Goal: Task Accomplishment & Management: Use online tool/utility

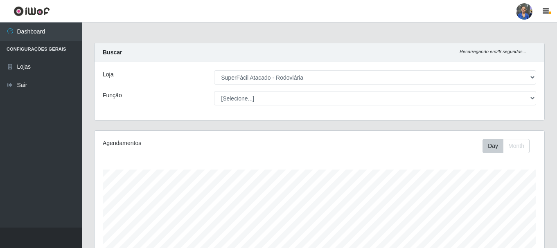
select select "400"
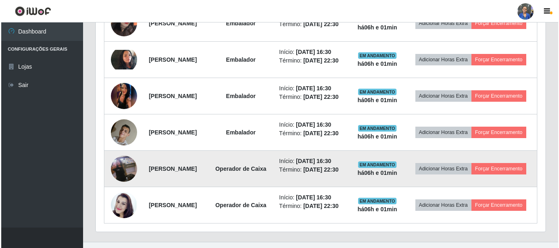
scroll to position [170, 449]
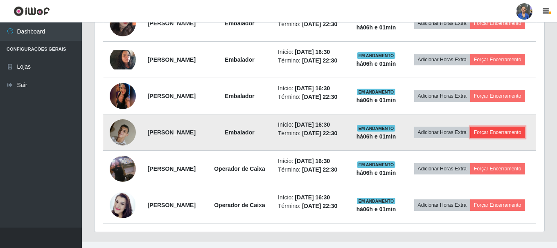
click at [475, 138] on button "Forçar Encerramento" at bounding box center [497, 132] width 55 height 11
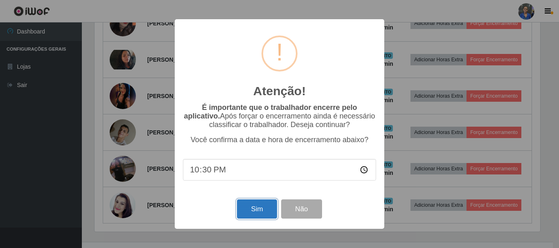
click at [252, 209] on button "Sim" at bounding box center [257, 209] width 40 height 19
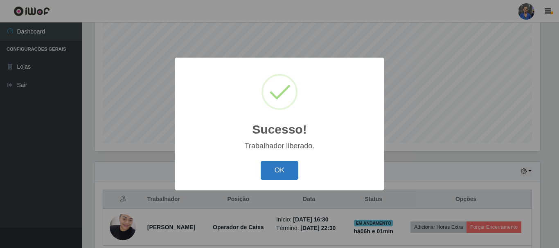
click at [292, 166] on button "OK" at bounding box center [280, 170] width 38 height 19
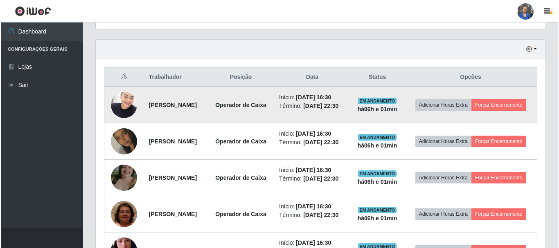
scroll to position [272, 0]
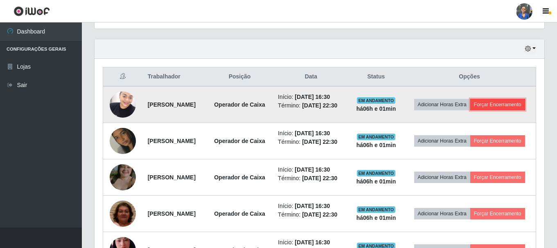
click at [470, 110] on button "Forçar Encerramento" at bounding box center [497, 104] width 55 height 11
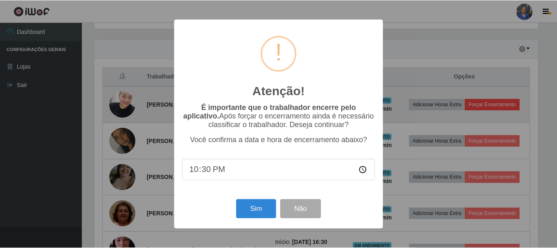
scroll to position [170, 445]
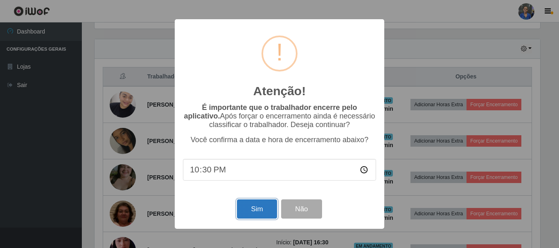
click at [252, 211] on button "Sim" at bounding box center [257, 209] width 40 height 19
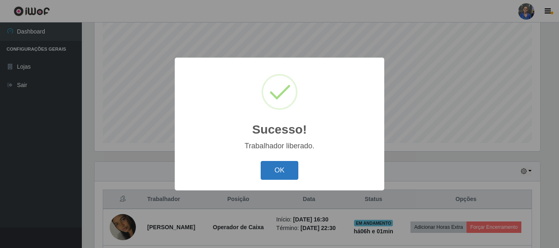
click at [289, 175] on button "OK" at bounding box center [280, 170] width 38 height 19
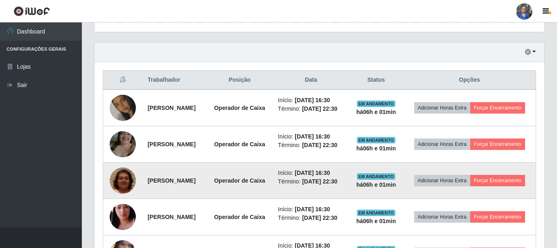
scroll to position [272, 0]
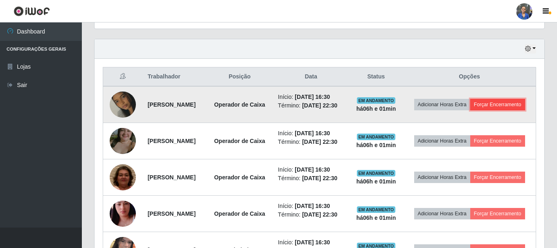
click at [470, 110] on button "Forçar Encerramento" at bounding box center [497, 104] width 55 height 11
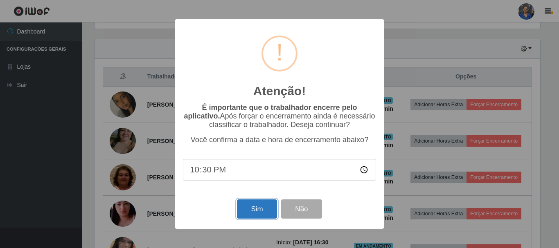
click at [249, 213] on button "Sim" at bounding box center [257, 209] width 40 height 19
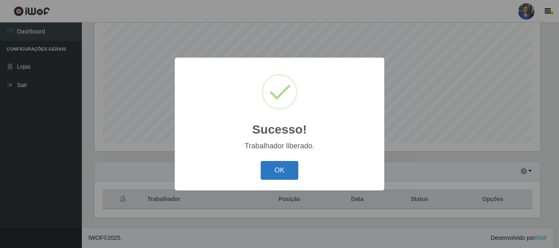
click at [284, 173] on button "OK" at bounding box center [280, 170] width 38 height 19
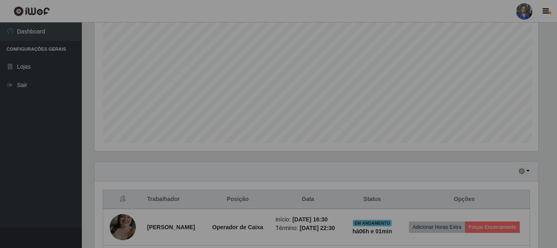
scroll to position [0, 0]
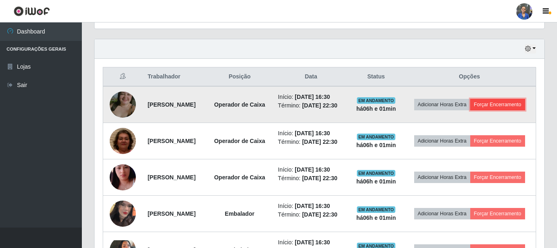
click at [485, 110] on button "Forçar Encerramento" at bounding box center [497, 104] width 55 height 11
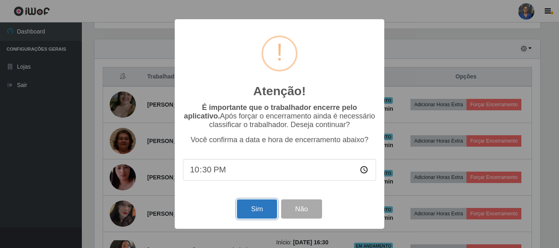
click at [254, 210] on button "Sim" at bounding box center [257, 209] width 40 height 19
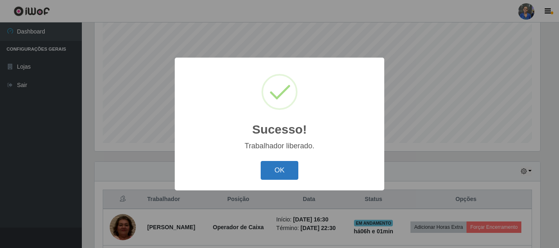
click at [272, 167] on button "OK" at bounding box center [280, 170] width 38 height 19
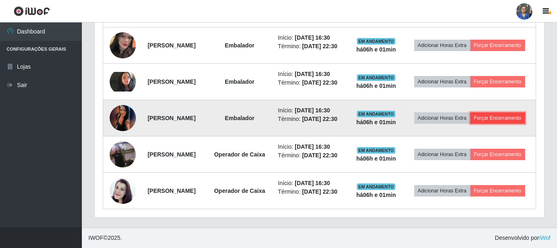
click at [470, 112] on button "Forçar Encerramento" at bounding box center [497, 117] width 55 height 11
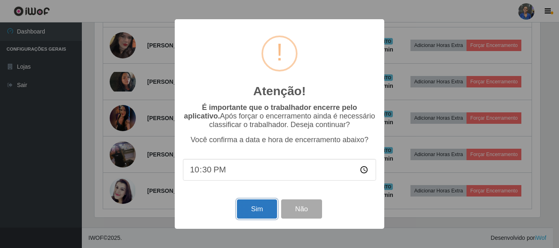
click at [257, 212] on button "Sim" at bounding box center [257, 209] width 40 height 19
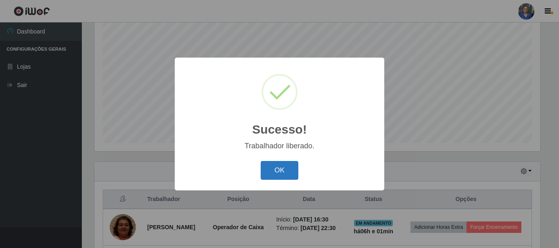
click at [292, 163] on button "OK" at bounding box center [280, 170] width 38 height 19
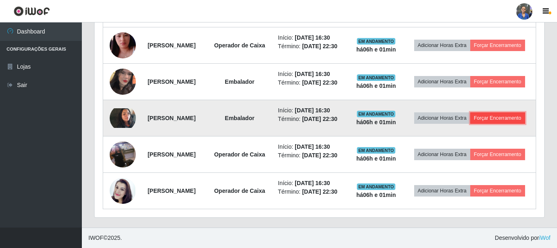
click at [470, 118] on button "Forçar Encerramento" at bounding box center [497, 117] width 55 height 11
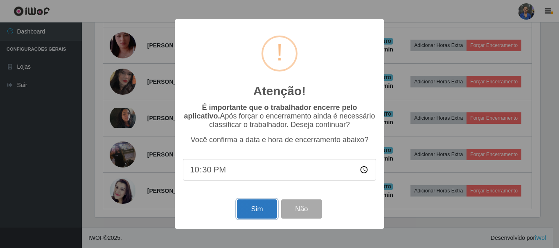
click at [240, 210] on button "Sim" at bounding box center [257, 209] width 40 height 19
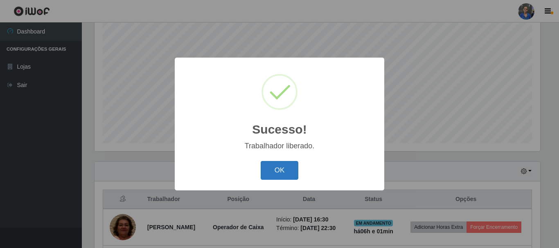
click at [272, 172] on button "OK" at bounding box center [280, 170] width 38 height 19
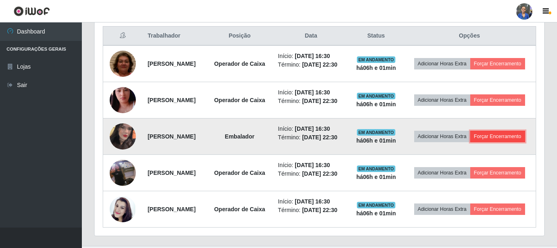
click at [475, 142] on button "Forçar Encerramento" at bounding box center [497, 136] width 55 height 11
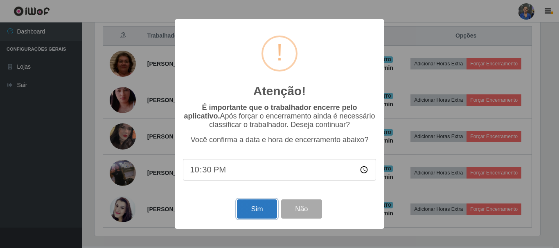
click at [260, 207] on button "Sim" at bounding box center [257, 209] width 40 height 19
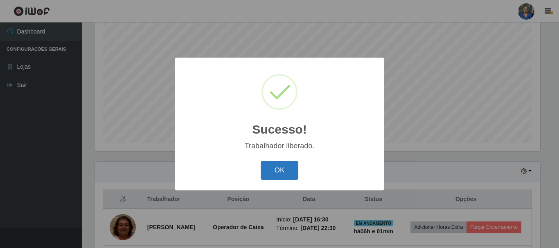
click at [265, 173] on button "OK" at bounding box center [280, 170] width 38 height 19
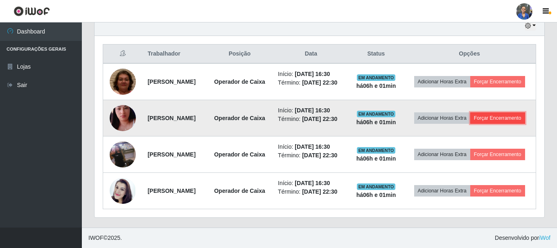
click at [470, 112] on button "Forçar Encerramento" at bounding box center [497, 117] width 55 height 11
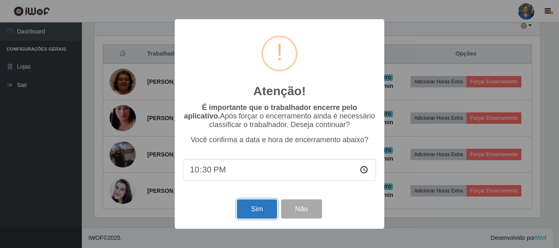
click at [249, 208] on button "Sim" at bounding box center [257, 209] width 40 height 19
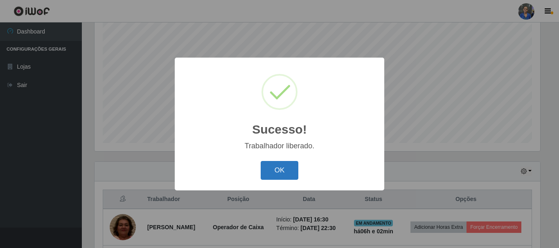
click at [282, 177] on button "OK" at bounding box center [280, 170] width 38 height 19
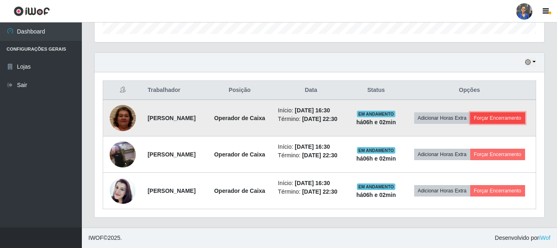
click at [490, 112] on button "Forçar Encerramento" at bounding box center [497, 117] width 55 height 11
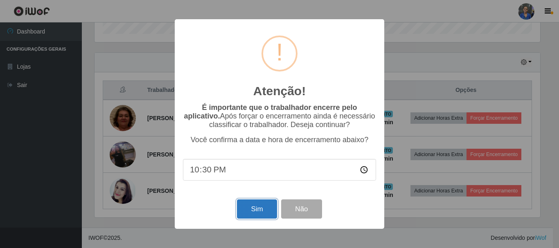
click at [255, 209] on button "Sim" at bounding box center [257, 209] width 40 height 19
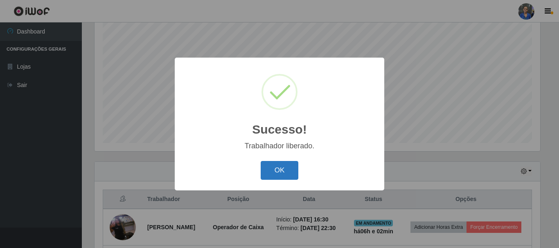
click at [289, 170] on button "OK" at bounding box center [280, 170] width 38 height 19
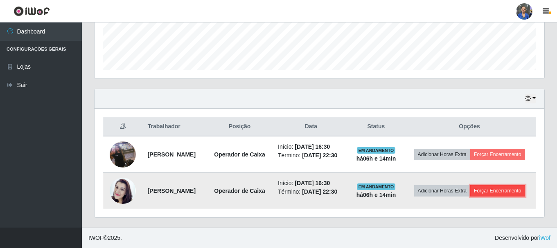
click at [470, 192] on button "Forçar Encerramento" at bounding box center [497, 190] width 55 height 11
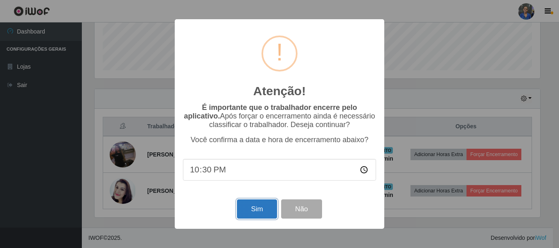
click at [256, 214] on button "Sim" at bounding box center [257, 209] width 40 height 19
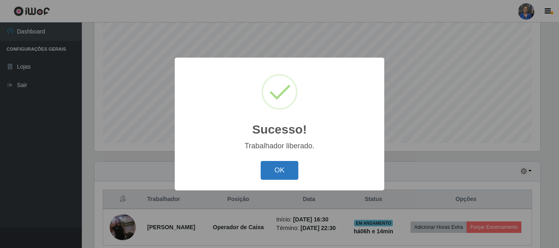
click at [286, 165] on button "OK" at bounding box center [280, 170] width 38 height 19
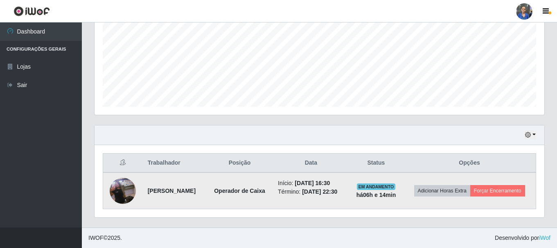
scroll to position [192, 0]
click at [484, 197] on button "Forçar Encerramento" at bounding box center [497, 190] width 55 height 11
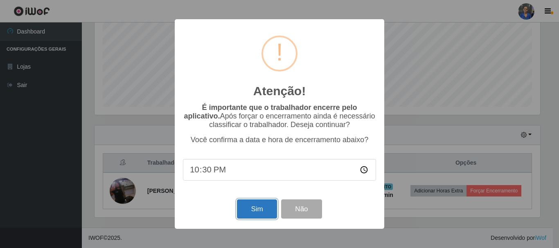
click at [248, 204] on button "Sim" at bounding box center [257, 209] width 40 height 19
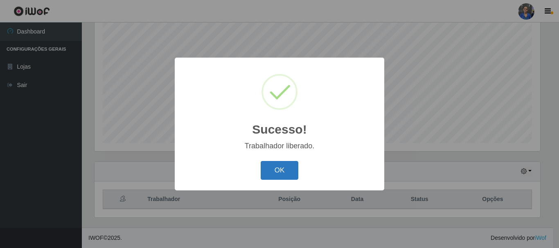
click at [274, 173] on button "OK" at bounding box center [280, 170] width 38 height 19
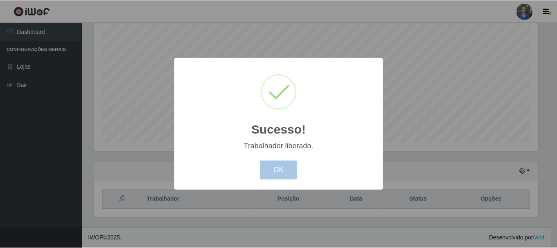
scroll to position [170, 449]
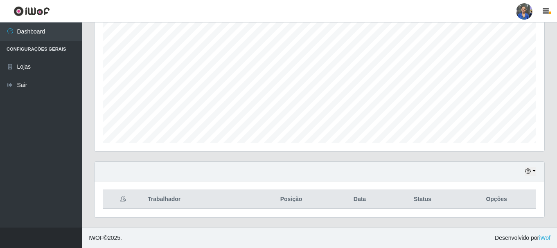
click at [40, 180] on ul "Dashboard Configurações Gerais Lojas Sair" at bounding box center [41, 124] width 82 height 205
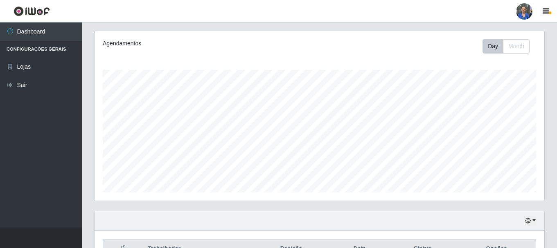
scroll to position [149, 0]
